Goal: Transaction & Acquisition: Obtain resource

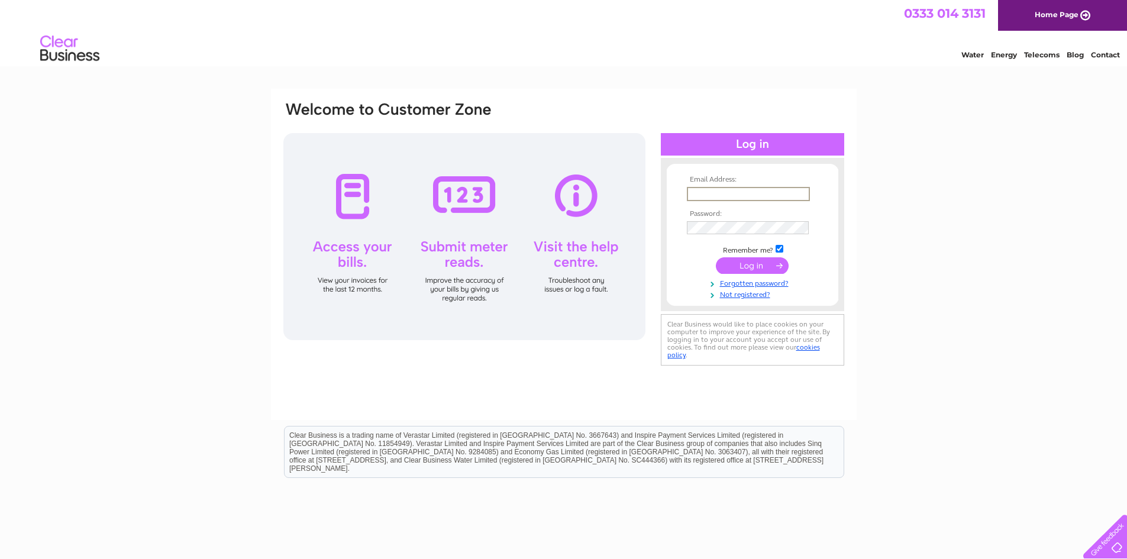
click at [706, 191] on input "text" at bounding box center [748, 194] width 123 height 14
paste input "Ross.pimbley@googlemail.com"
type input "Ross.pimbley@googlemail.com"
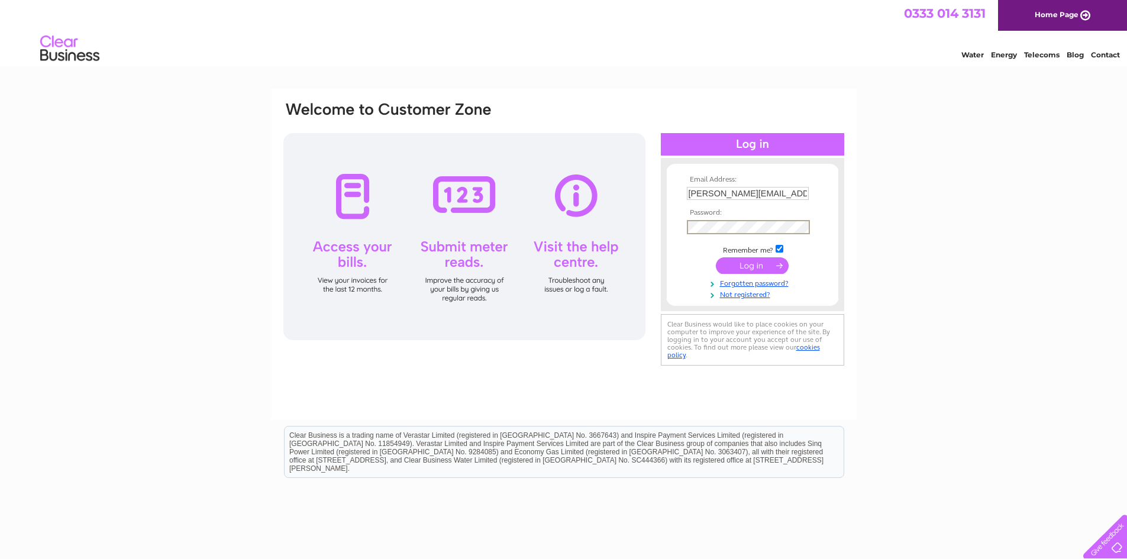
click at [766, 262] on input "submit" at bounding box center [752, 265] width 73 height 17
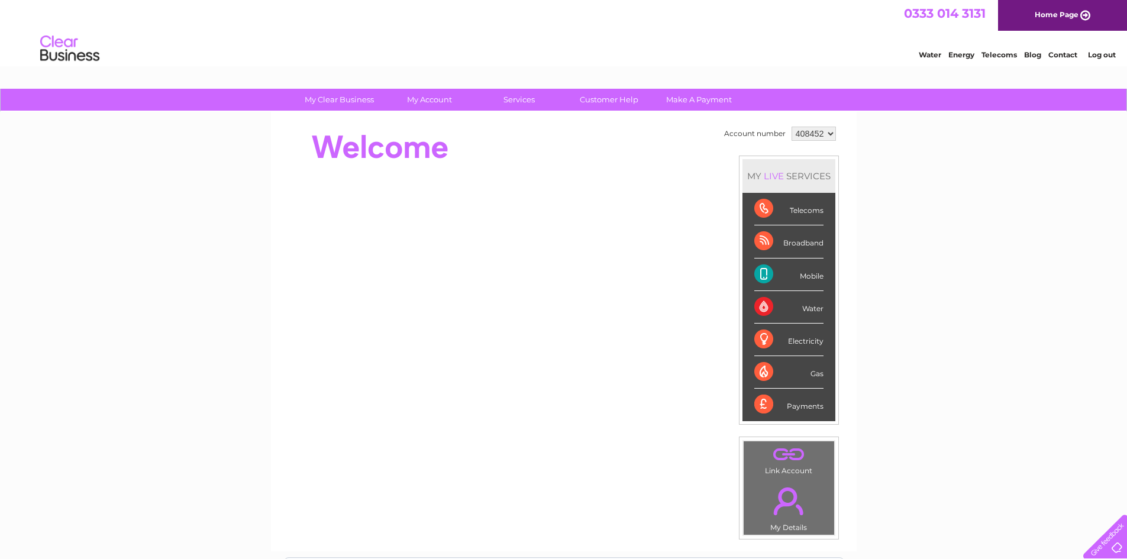
click at [821, 134] on select "408452" at bounding box center [814, 134] width 44 height 14
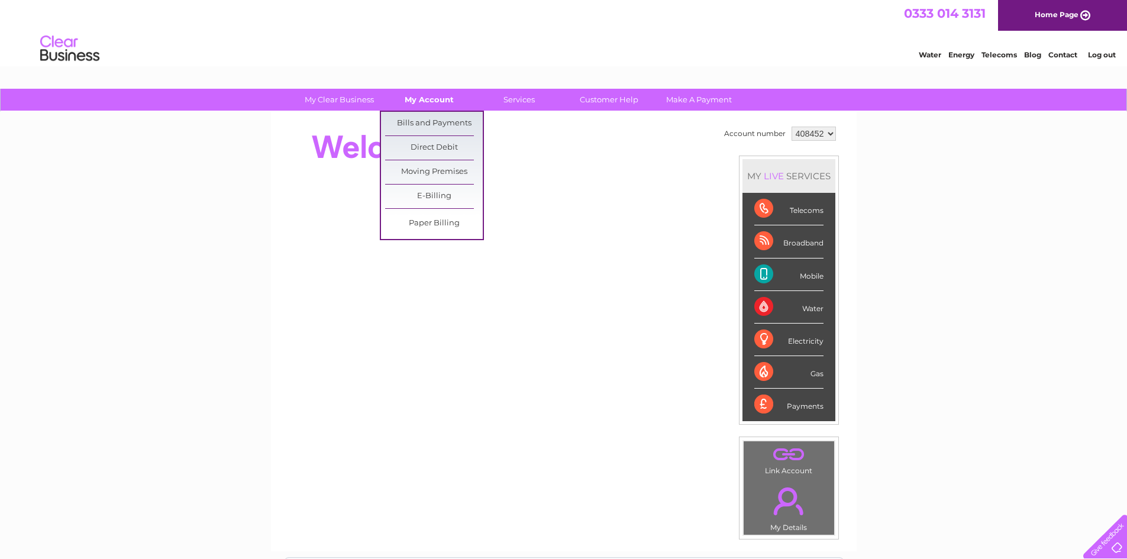
click at [432, 104] on link "My Account" at bounding box center [429, 100] width 98 height 22
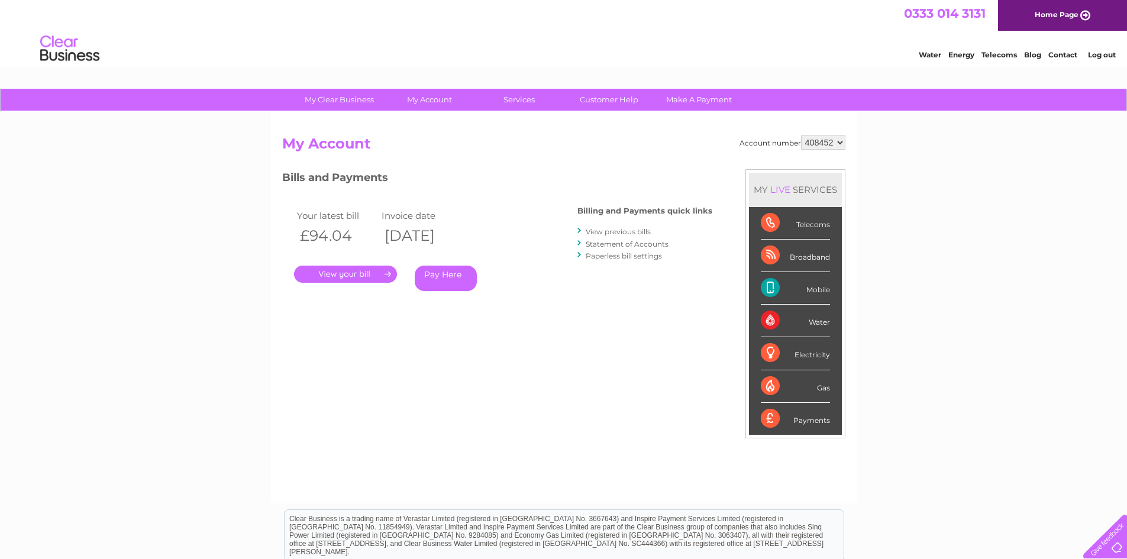
click at [349, 278] on link "." at bounding box center [345, 274] width 103 height 17
click at [625, 233] on link "View previous bills" at bounding box center [618, 231] width 65 height 9
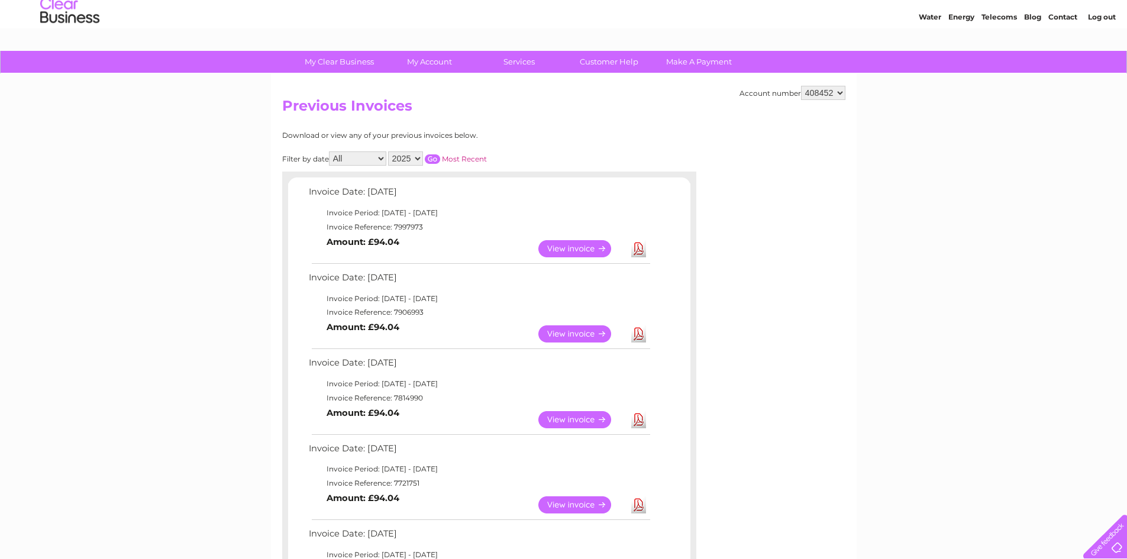
scroll to position [59, 0]
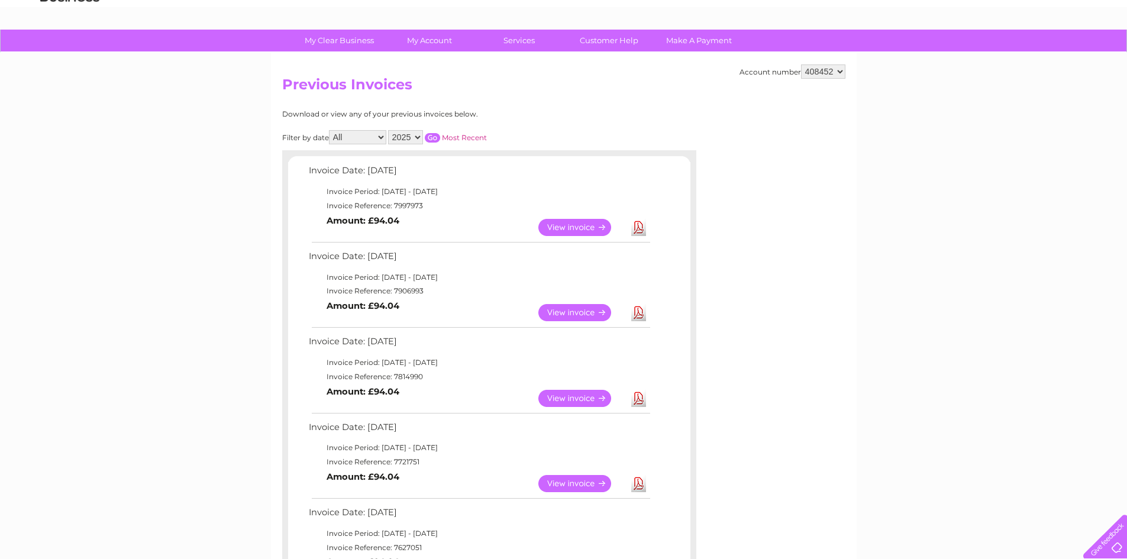
click at [640, 227] on link "Download" at bounding box center [638, 227] width 15 height 17
